Goal: Feedback & Contribution: Leave review/rating

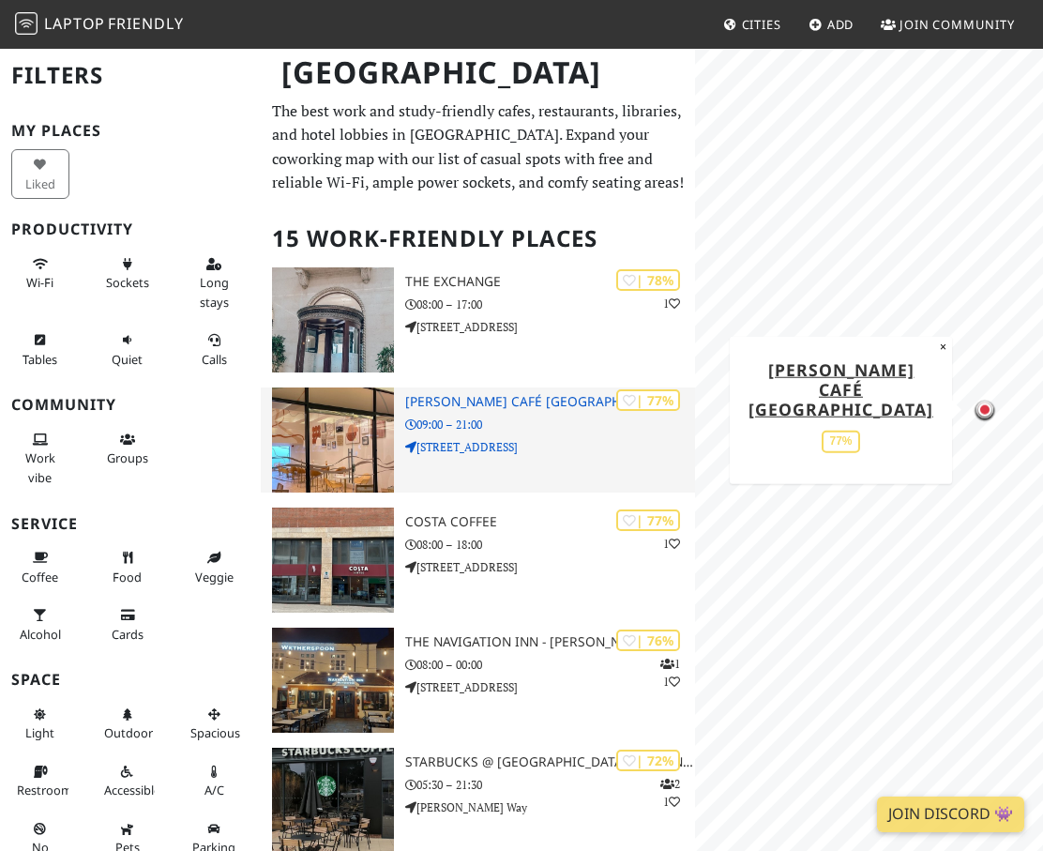
click at [363, 421] on img at bounding box center [333, 439] width 122 height 105
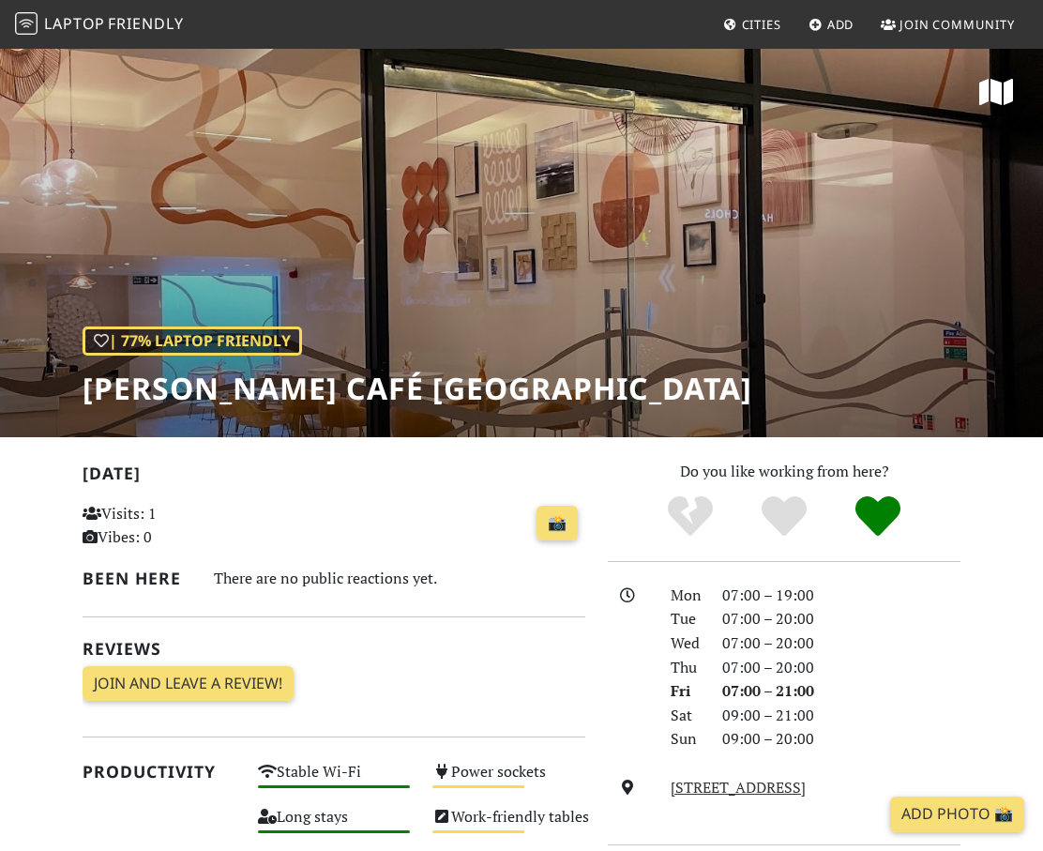
click at [485, 405] on div "| 77% Laptop Friendly Elio Café Birmingham" at bounding box center [521, 242] width 1043 height 390
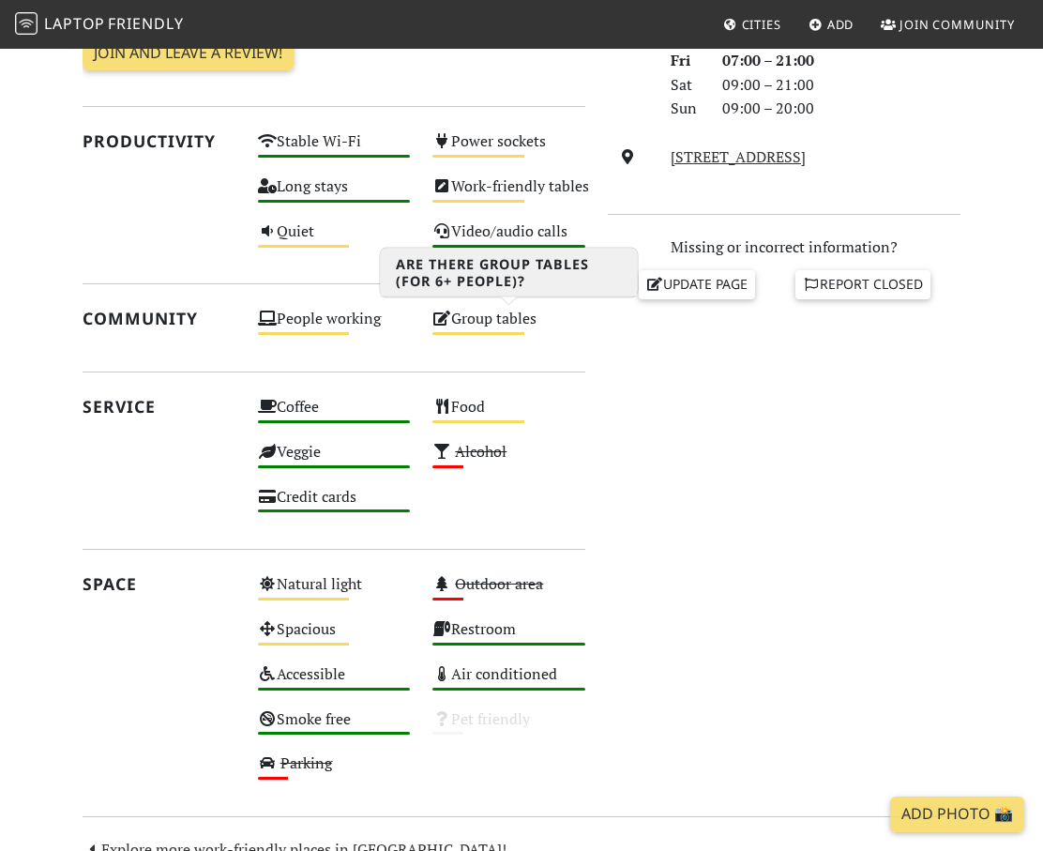
scroll to position [621, 0]
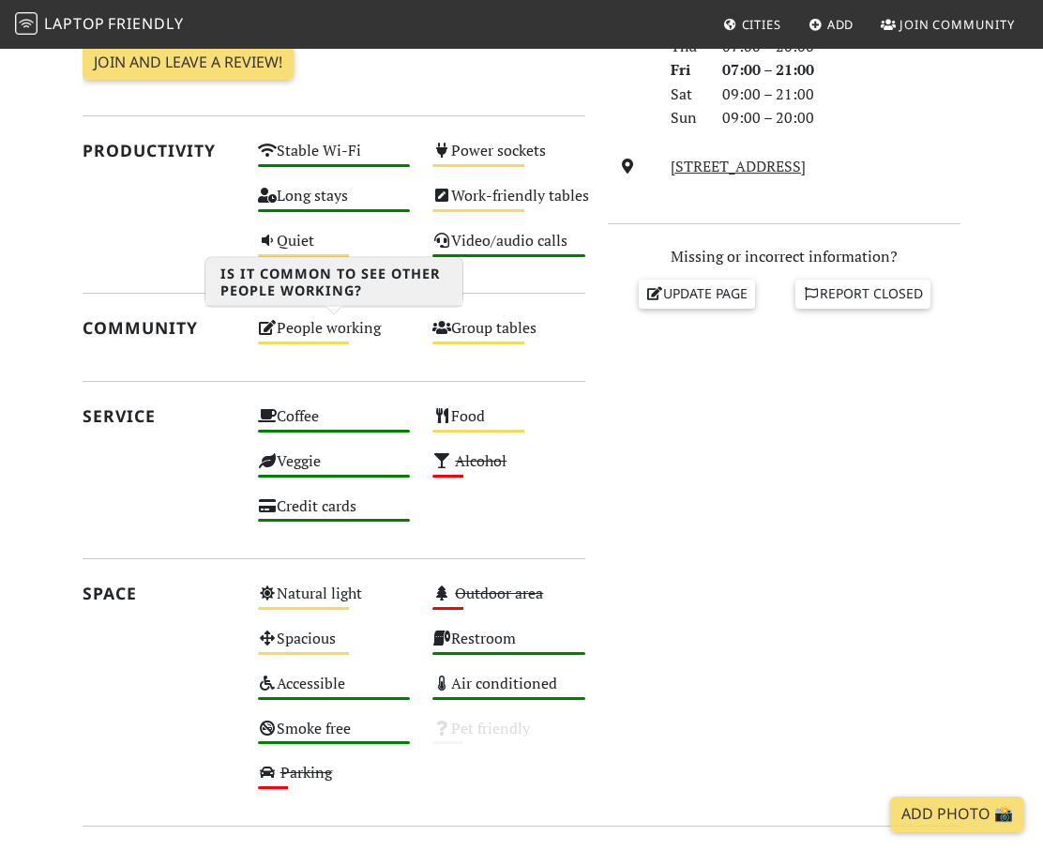
click at [344, 338] on div "People working Medium" at bounding box center [334, 336] width 175 height 45
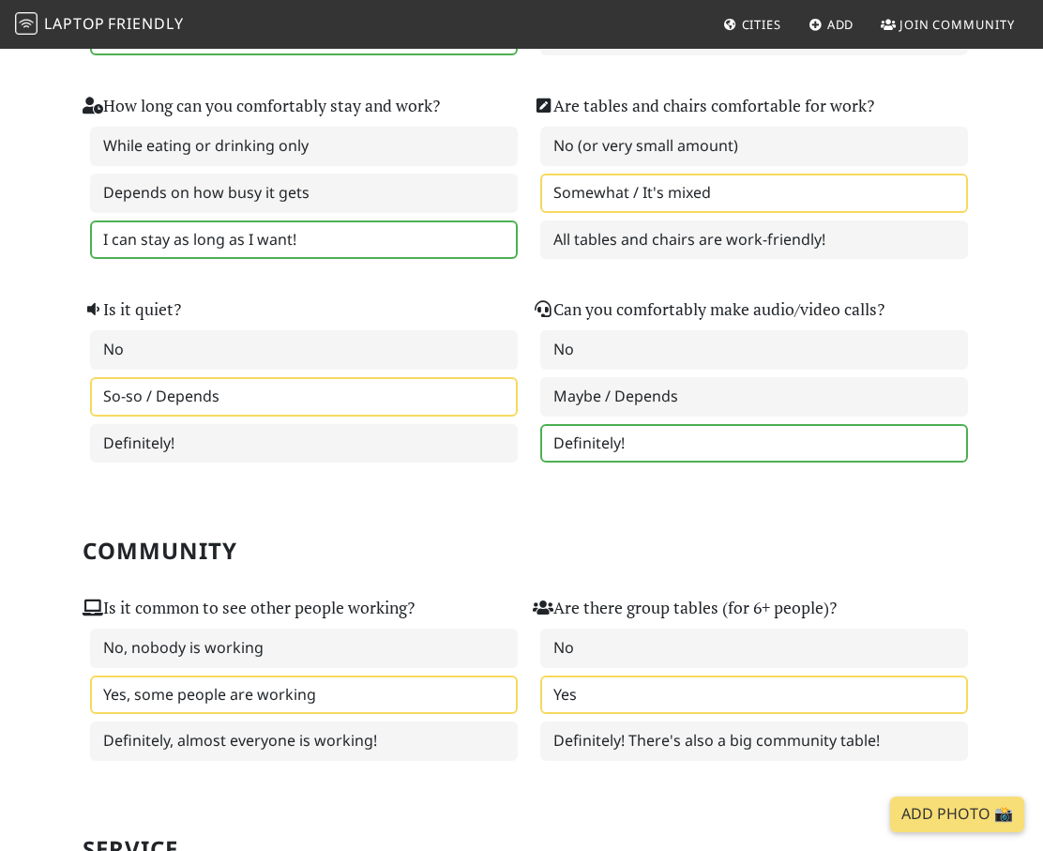
scroll to position [399, 0]
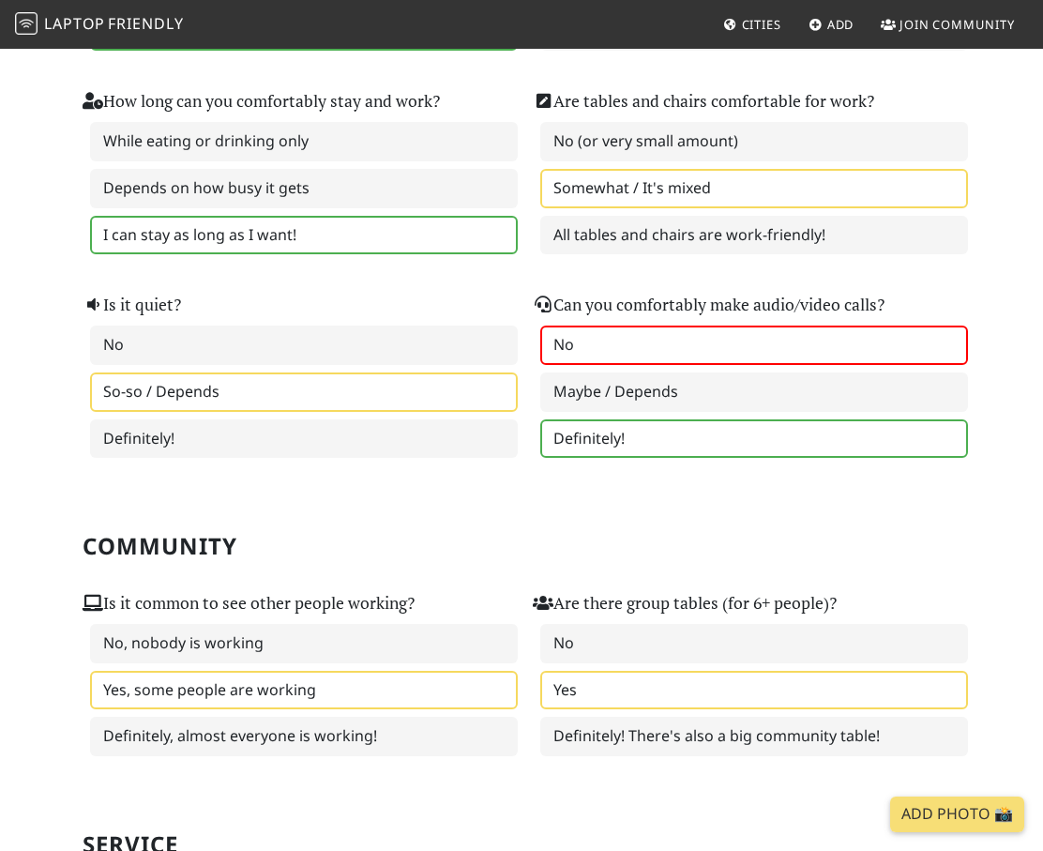
click at [615, 355] on label "No" at bounding box center [754, 344] width 428 height 39
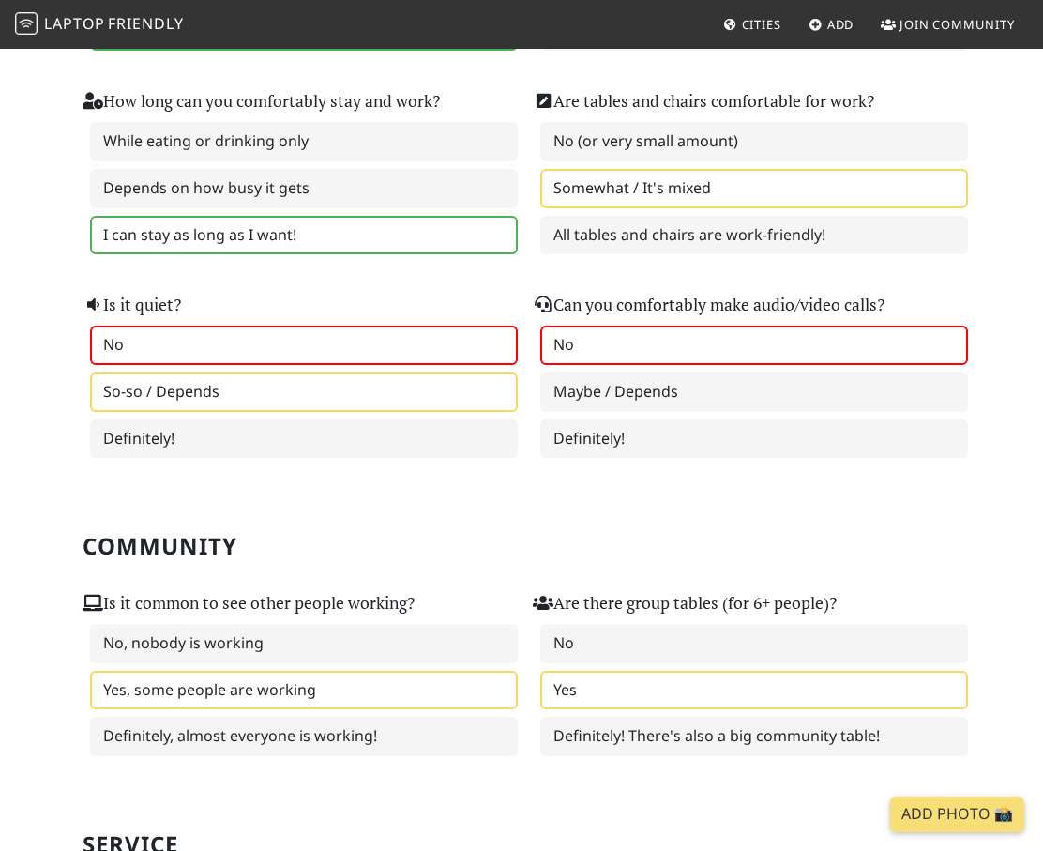
click at [396, 357] on label "No" at bounding box center [304, 344] width 428 height 39
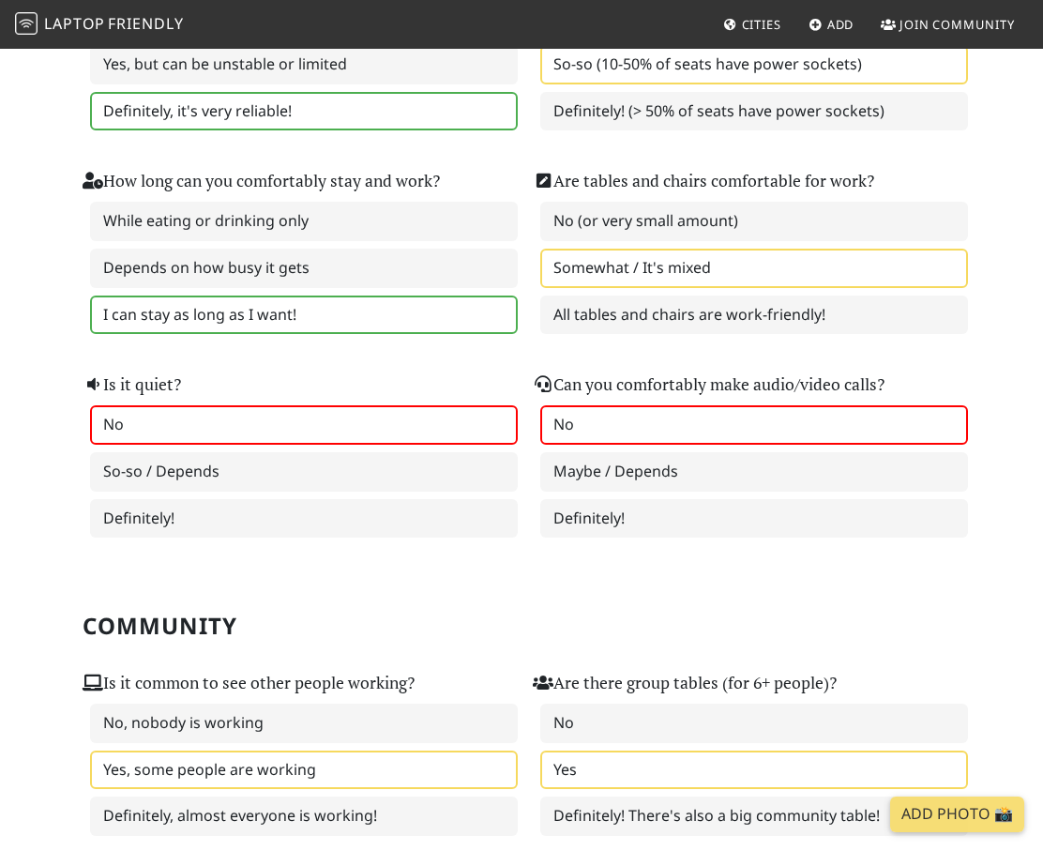
scroll to position [291, 0]
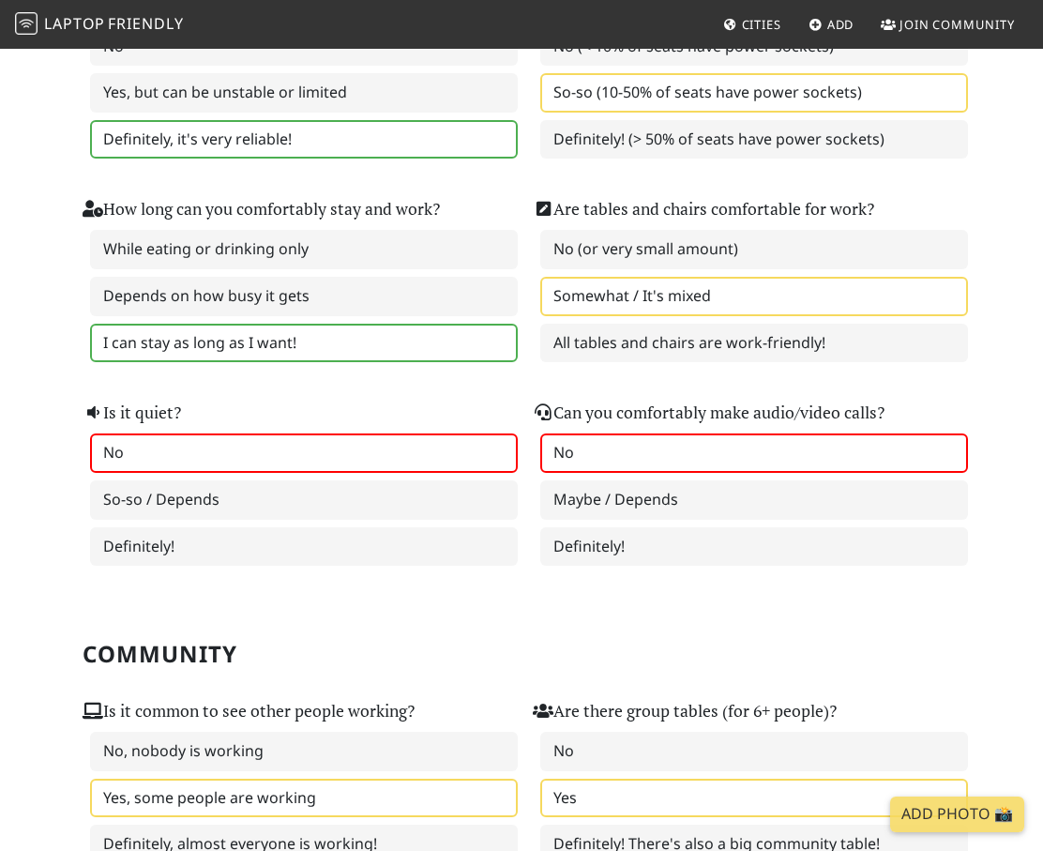
click at [378, 302] on label "Depends on how busy it gets" at bounding box center [304, 296] width 428 height 39
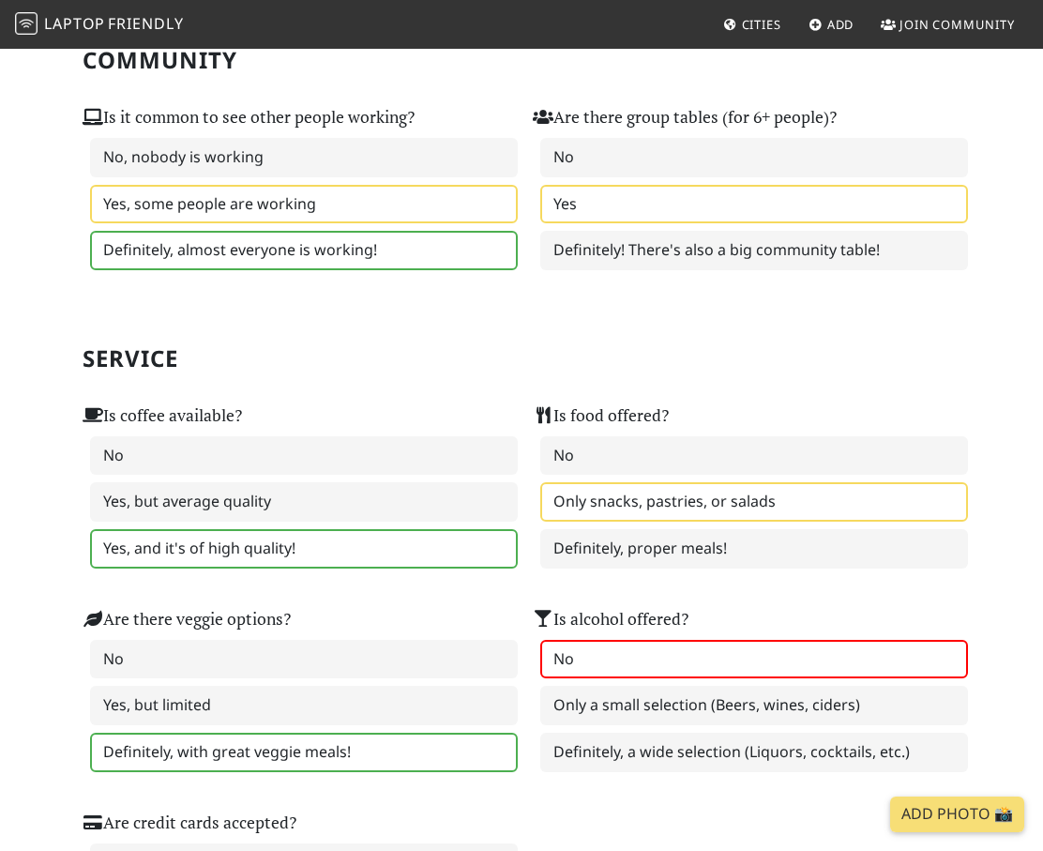
scroll to position [1066, 0]
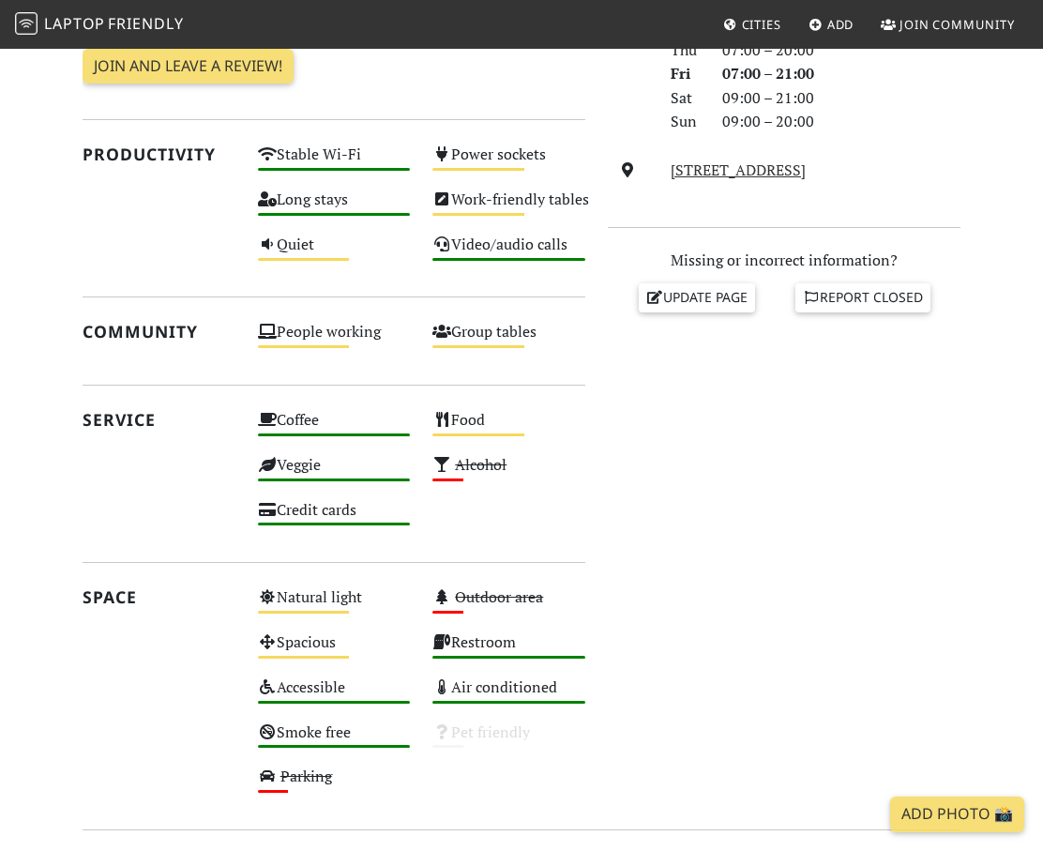
scroll to position [621, 0]
